Goal: Information Seeking & Learning: Learn about a topic

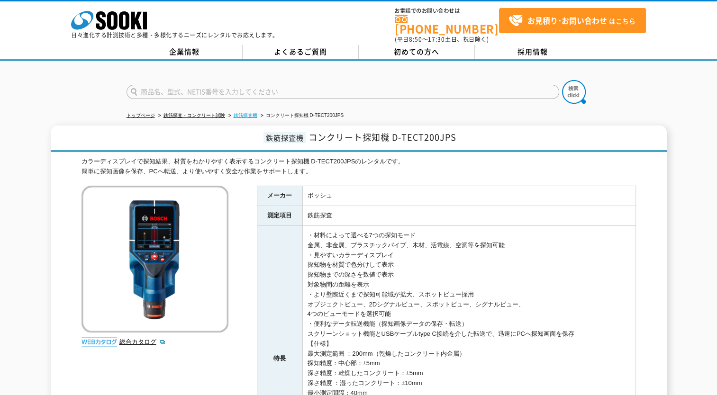
click at [251, 113] on link "鉄筋探査機" at bounding box center [246, 115] width 24 height 5
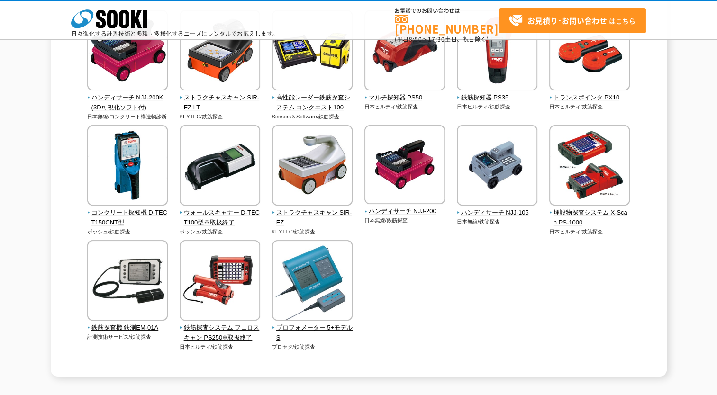
scroll to position [331, 0]
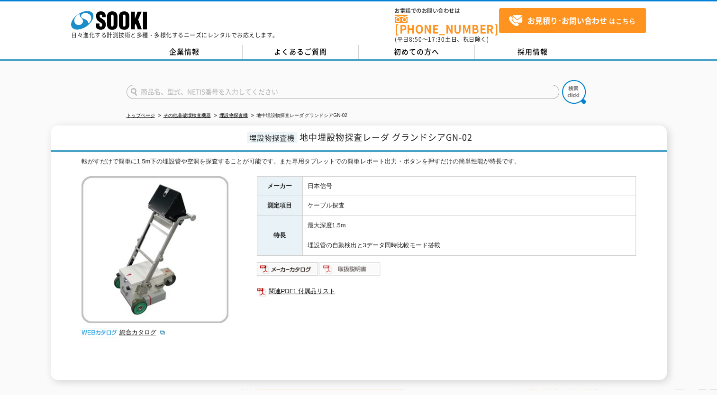
click at [328, 262] on img at bounding box center [350, 269] width 62 height 15
